Goal: Complete application form

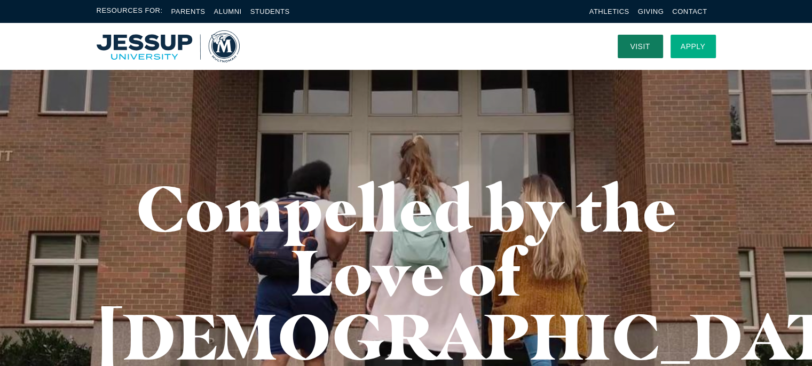
click at [682, 45] on link "Apply" at bounding box center [693, 46] width 45 height 23
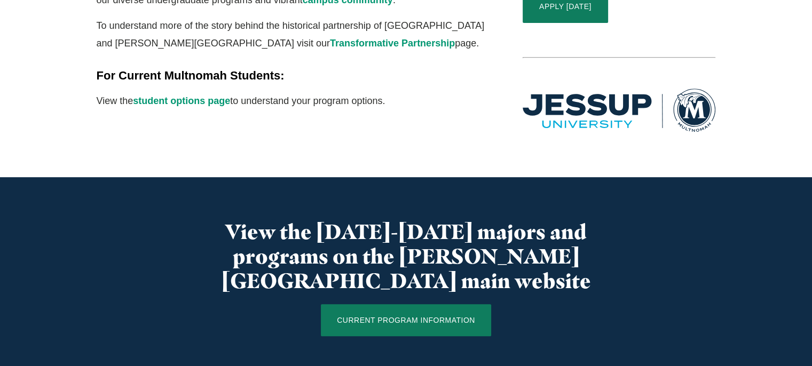
scroll to position [481, 0]
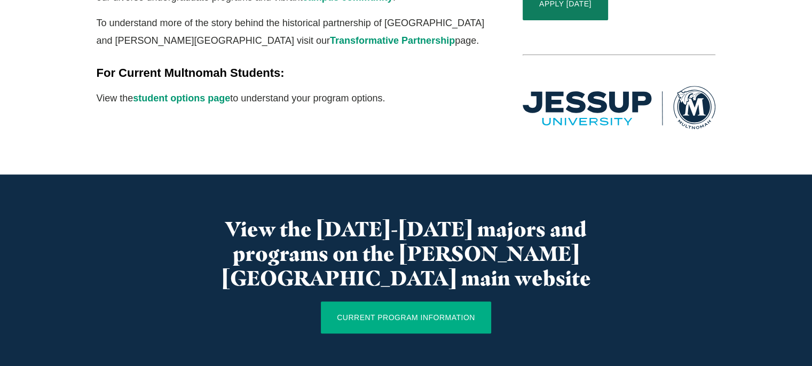
click at [412, 302] on link "CURRENT PROGRAM INFORMATION" at bounding box center [406, 318] width 170 height 32
